Goal: Communication & Community: Share content

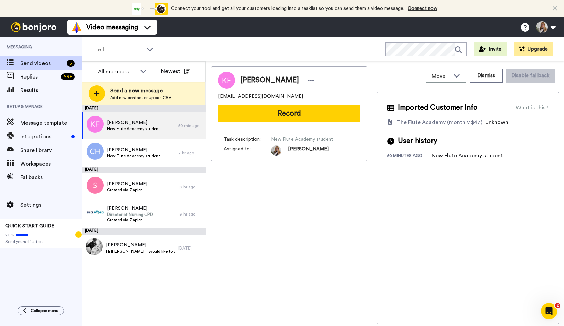
click at [280, 115] on button "Record" at bounding box center [289, 114] width 142 height 18
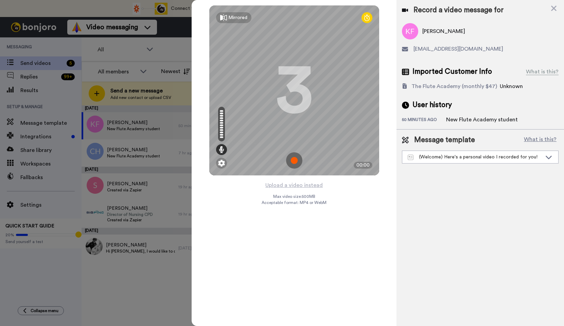
click at [295, 159] on img at bounding box center [294, 160] width 16 height 16
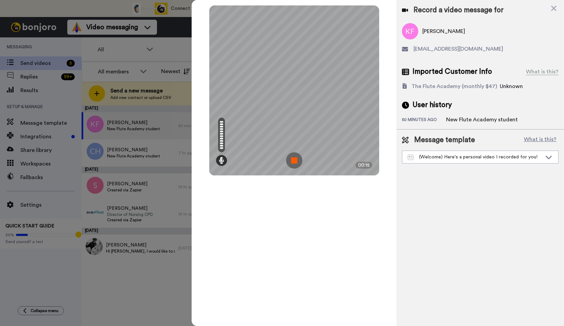
click at [295, 160] on img at bounding box center [294, 160] width 16 height 16
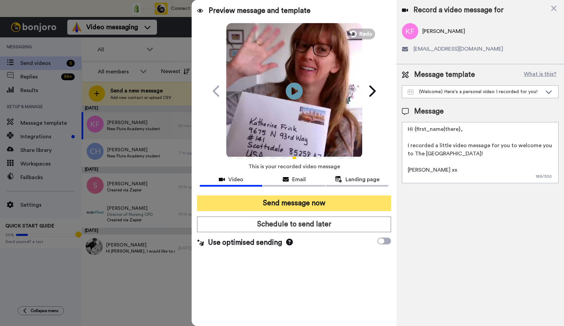
click at [297, 205] on button "Send message now" at bounding box center [294, 203] width 194 height 16
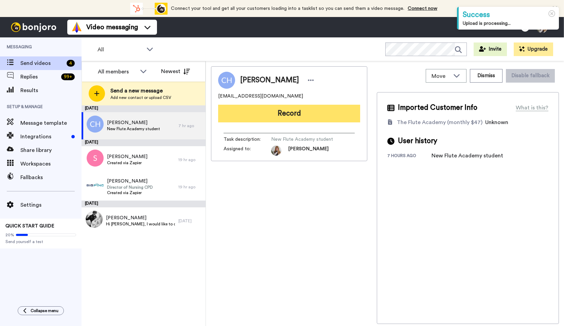
click at [302, 113] on button "Record" at bounding box center [289, 114] width 142 height 18
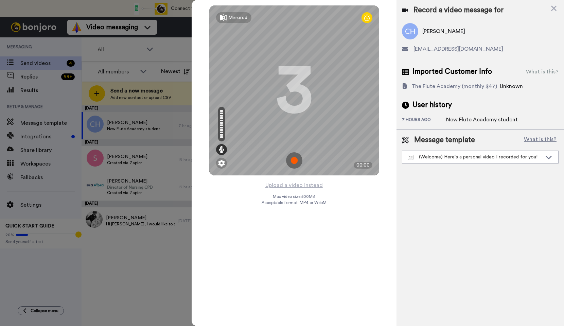
click at [293, 158] on img at bounding box center [294, 160] width 16 height 16
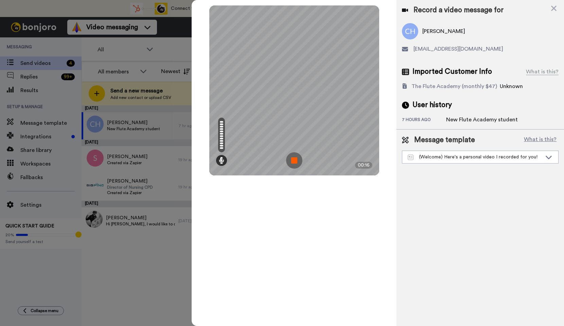
click at [293, 158] on img at bounding box center [294, 160] width 16 height 16
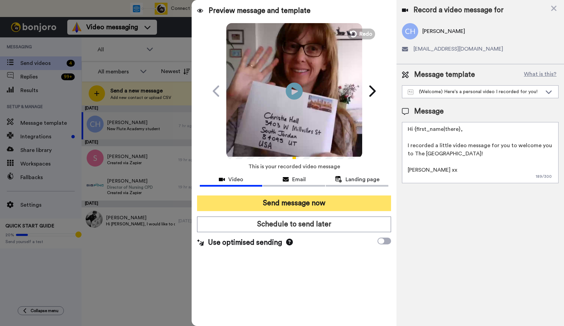
click at [304, 199] on button "Send message now" at bounding box center [294, 203] width 194 height 16
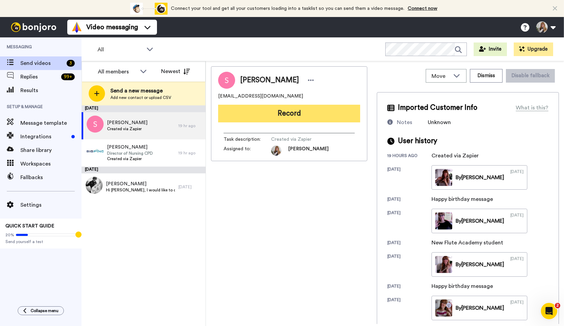
click at [295, 116] on button "Record" at bounding box center [289, 114] width 142 height 18
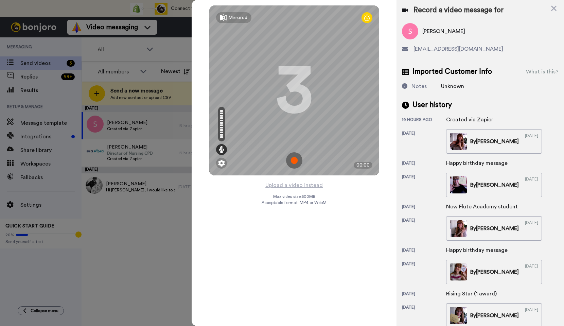
click at [293, 162] on img at bounding box center [294, 160] width 16 height 16
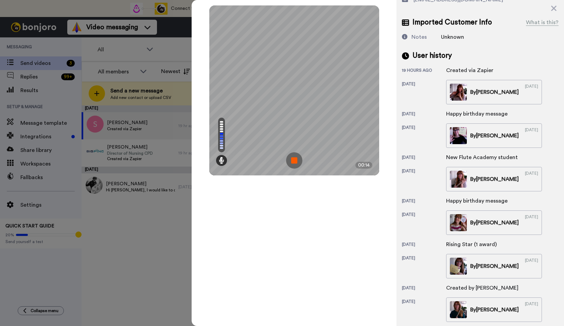
scroll to position [147, 0]
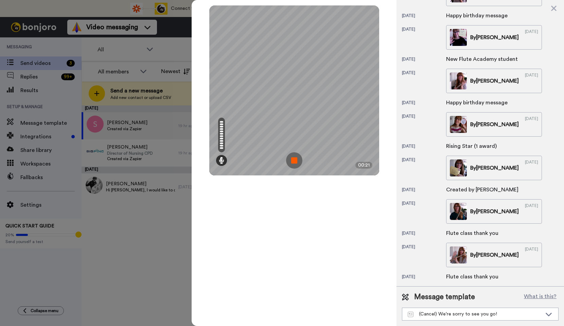
click at [299, 163] on img at bounding box center [294, 160] width 16 height 16
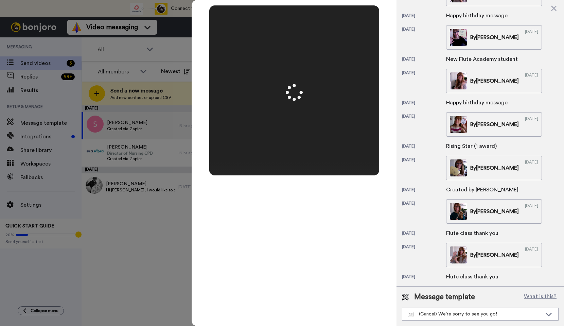
scroll to position [0, 0]
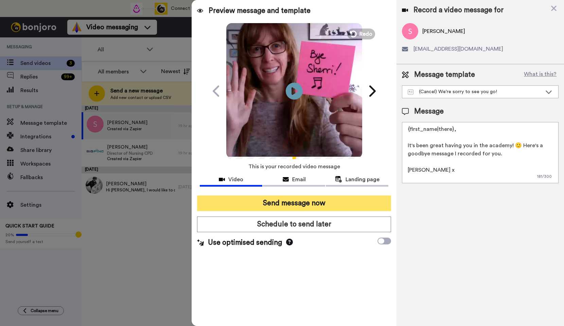
click at [297, 206] on button "Send message now" at bounding box center [294, 203] width 194 height 16
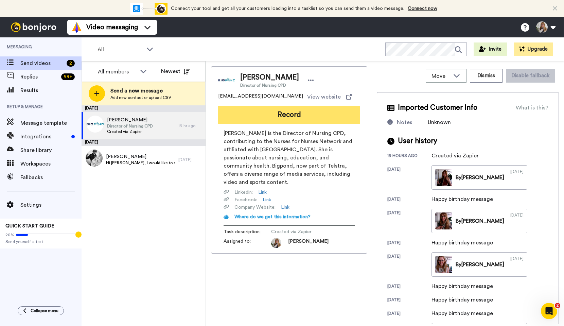
click at [306, 114] on button "Record" at bounding box center [289, 115] width 142 height 18
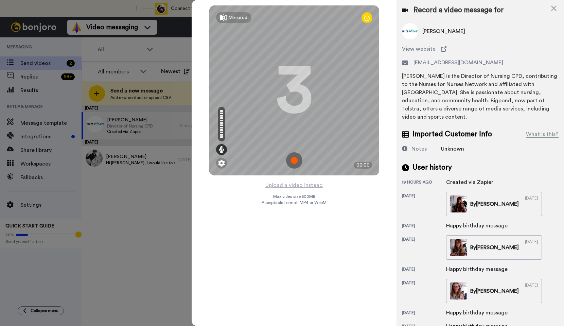
click at [294, 160] on img at bounding box center [294, 160] width 16 height 16
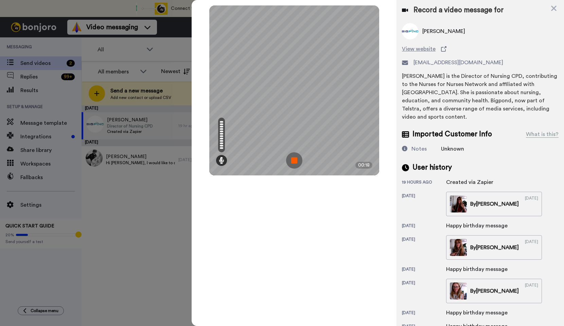
click at [294, 160] on img at bounding box center [294, 160] width 16 height 16
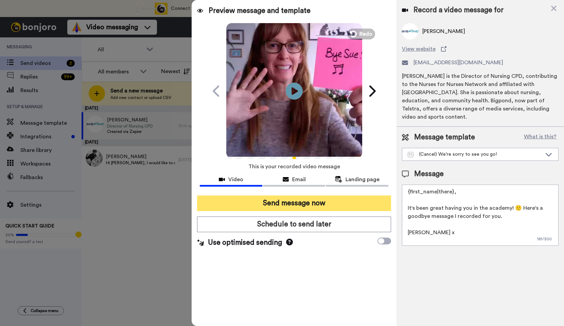
click at [312, 203] on button "Send message now" at bounding box center [294, 203] width 194 height 16
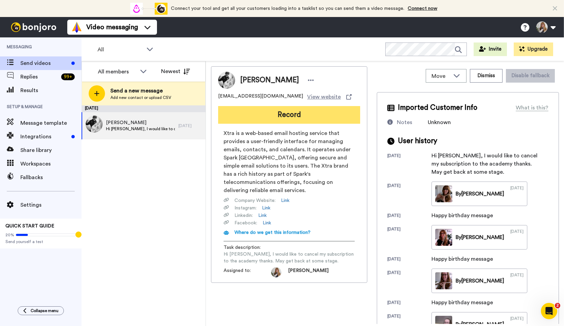
click at [315, 112] on button "Record" at bounding box center [289, 115] width 142 height 18
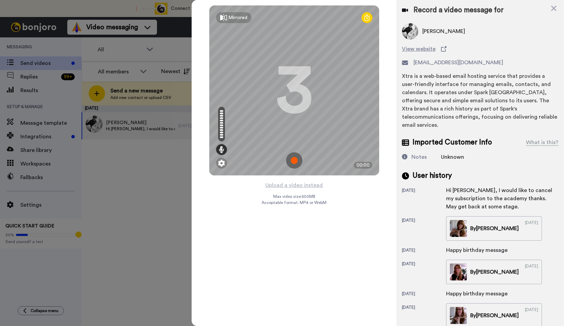
click at [295, 162] on img at bounding box center [294, 160] width 16 height 16
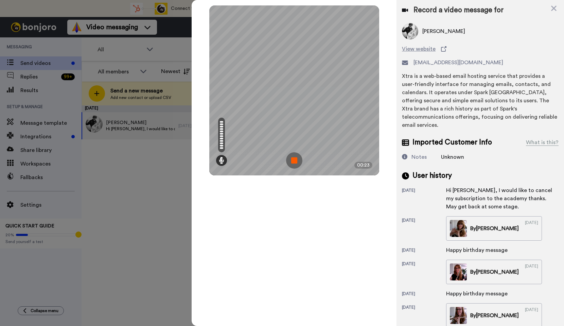
click at [295, 162] on img at bounding box center [294, 160] width 16 height 16
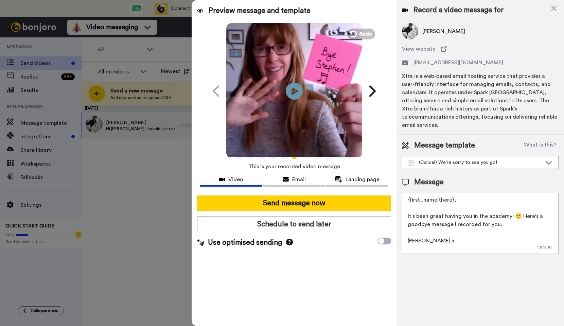
click at [508, 209] on textarea "{first_name|there}, It's been great having you in the academy! 🙂 Here's a goodb…" at bounding box center [480, 223] width 157 height 61
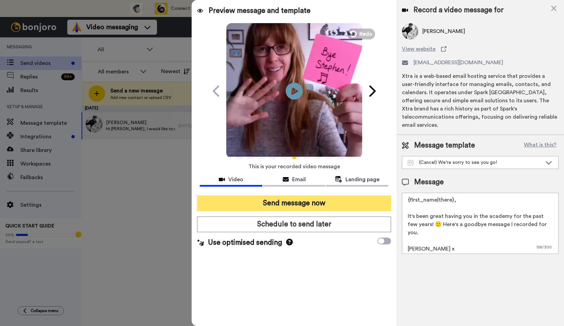
type textarea "{first_name|there}, It's been great having you in the academy for the past few …"
click at [341, 206] on button "Send message now" at bounding box center [294, 203] width 194 height 16
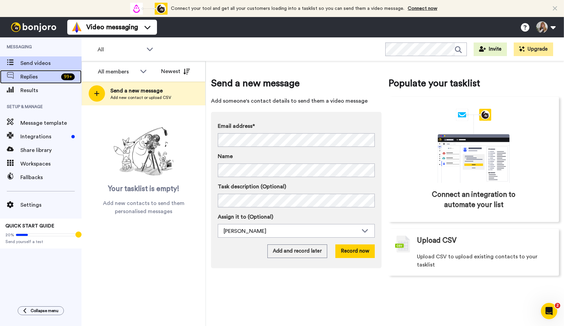
click at [52, 77] on span "Replies" at bounding box center [39, 77] width 38 height 8
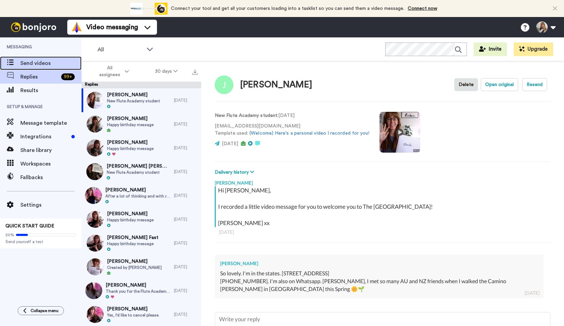
click at [49, 63] on span "Send videos" at bounding box center [50, 63] width 61 height 8
